Goal: Information Seeking & Learning: Learn about a topic

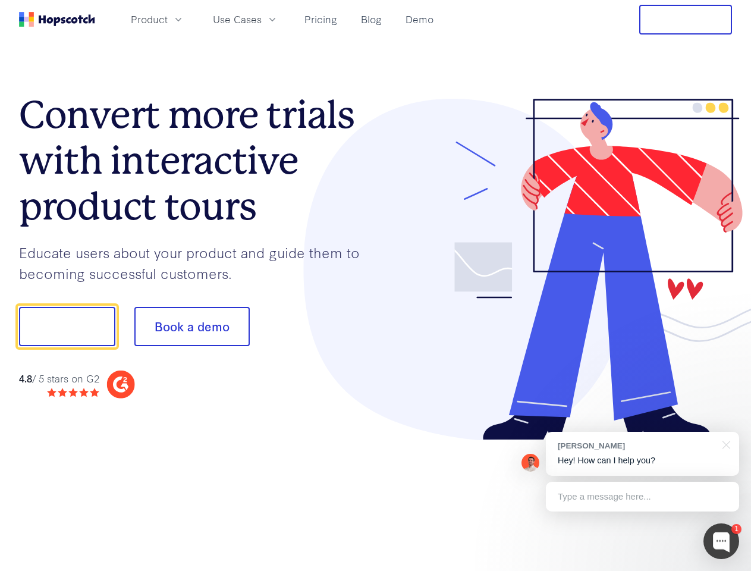
click at [376, 285] on div at bounding box center [554, 270] width 357 height 342
click at [168, 19] on span "Product" at bounding box center [149, 19] width 37 height 15
click at [262, 19] on span "Use Cases" at bounding box center [237, 19] width 49 height 15
click at [685, 20] on button "Free Trial" at bounding box center [685, 20] width 93 height 30
click at [67, 326] on button "Show me!" at bounding box center [67, 326] width 96 height 39
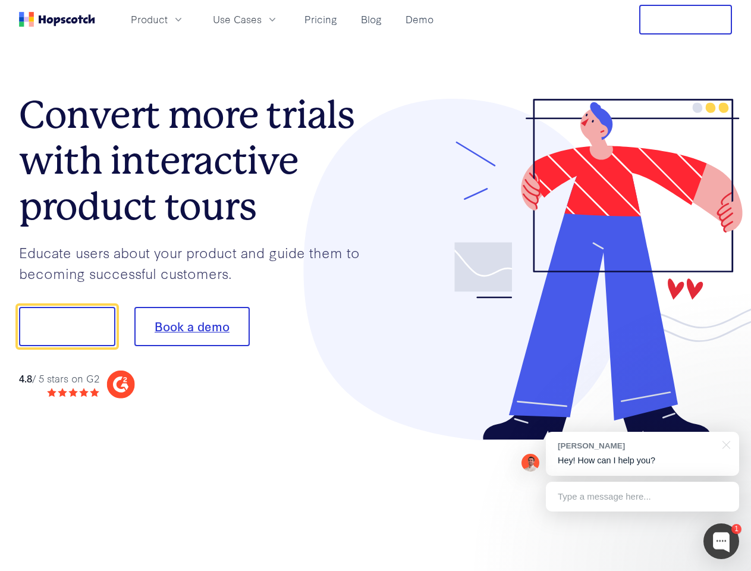
click at [191, 326] on button "Book a demo" at bounding box center [191, 326] width 115 height 39
click at [721, 541] on div at bounding box center [721, 541] width 36 height 36
click at [642, 454] on div "[PERSON_NAME] Hey! How can I help you?" at bounding box center [642, 454] width 193 height 44
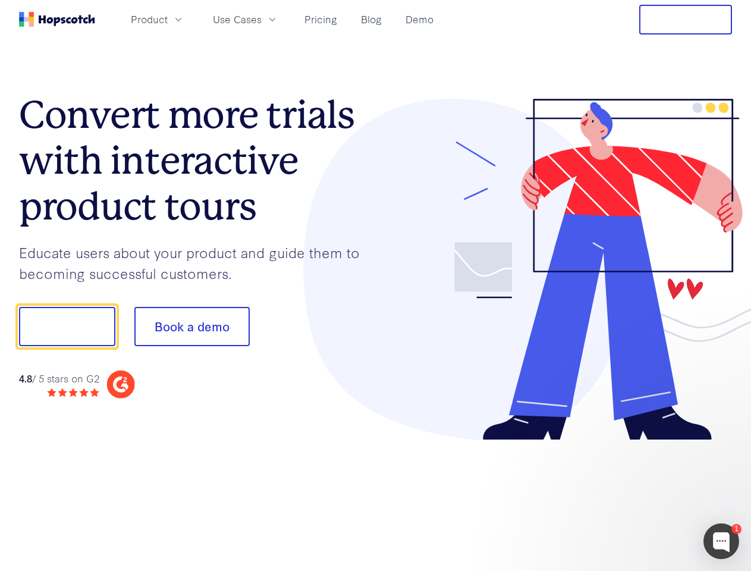
click at [724, 444] on div at bounding box center [627, 325] width 223 height 397
click at [642, 496] on div at bounding box center [627, 404] width 223 height 237
